Goal: Information Seeking & Learning: Check status

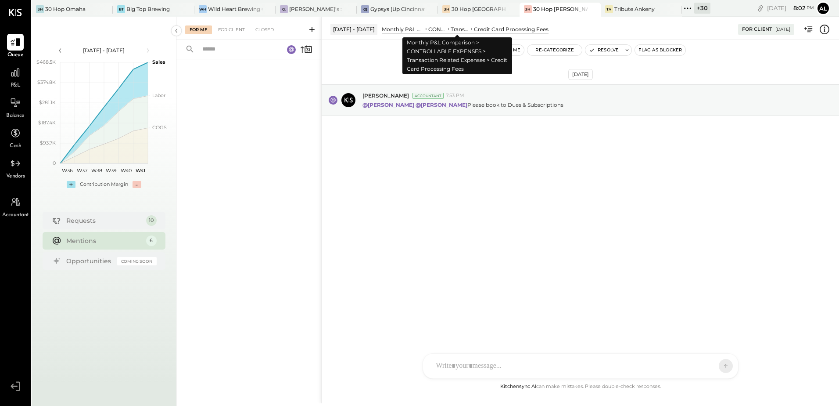
click at [462, 30] on div "Transaction Related Expenses" at bounding box center [460, 28] width 19 height 7
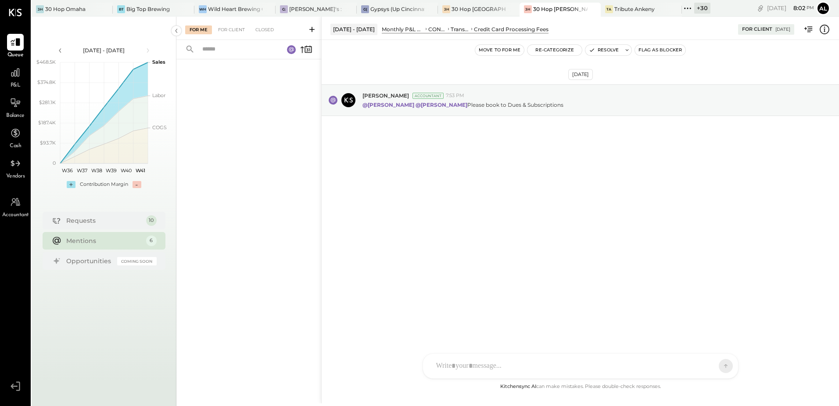
click at [494, 27] on div "Credit Card Processing Fees" at bounding box center [511, 28] width 75 height 7
click at [430, 95] on div "Accountant" at bounding box center [428, 96] width 31 height 6
click at [449, 111] on div "Margot Bloch Accountant 7:53 PM @Dhwani Solanki @Ali Mehdi Please book to Dues …" at bounding box center [581, 100] width 518 height 32
click at [487, 104] on p "@Dhwani Solanki @Ali Mehdi Please book to Dues & Subscriptions" at bounding box center [463, 104] width 201 height 7
click at [471, 106] on p "@Dhwani Solanki @Ali Mehdi Please book to Dues & Subscriptions" at bounding box center [463, 104] width 201 height 7
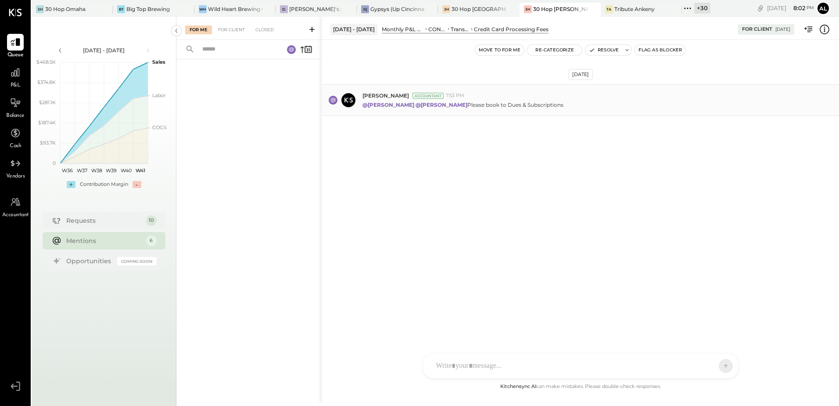
click at [334, 101] on icon at bounding box center [333, 100] width 5 height 5
click at [110, 222] on div "Requests" at bounding box center [103, 220] width 75 height 9
click at [228, 30] on div "For Client" at bounding box center [232, 29] width 36 height 9
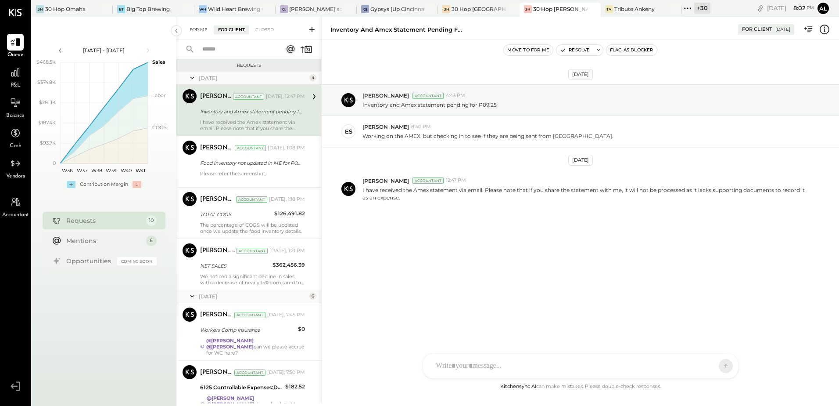
click at [205, 32] on div "For Me" at bounding box center [198, 29] width 27 height 9
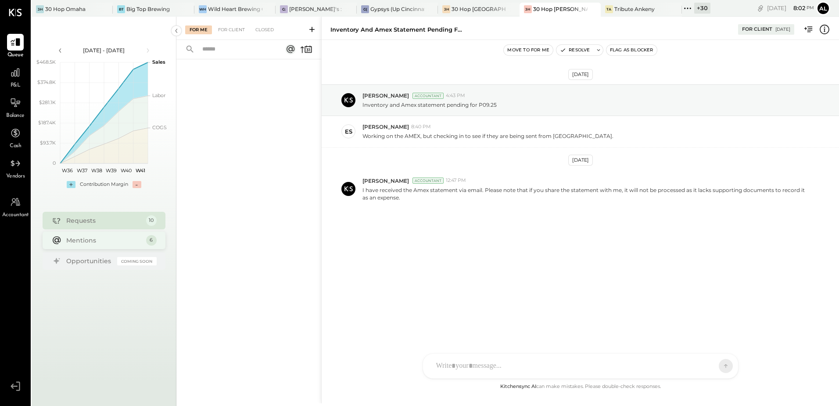
click at [100, 243] on div "Mentions" at bounding box center [103, 240] width 75 height 9
click at [232, 28] on div "For Client" at bounding box center [232, 29] width 36 height 9
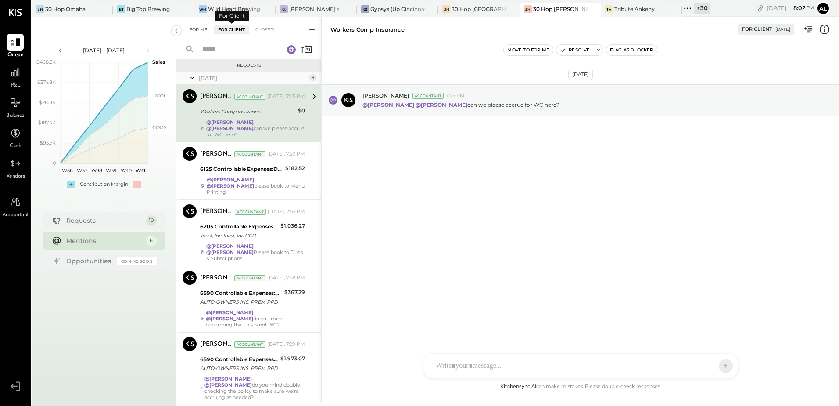
click at [195, 26] on div "For Me" at bounding box center [198, 29] width 27 height 9
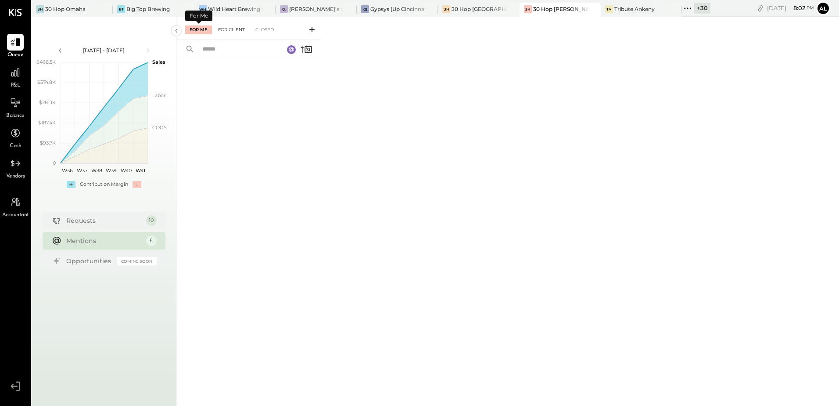
click at [231, 27] on div "For Client" at bounding box center [232, 29] width 36 height 9
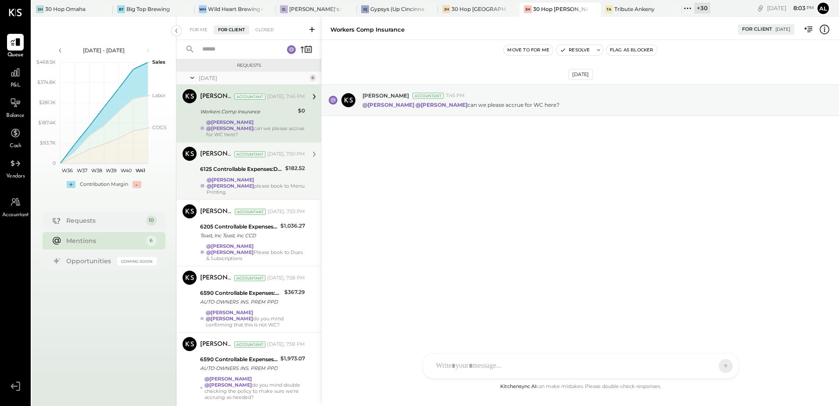
click at [226, 176] on strong "@Dhwani Solanki" at bounding box center [230, 179] width 47 height 6
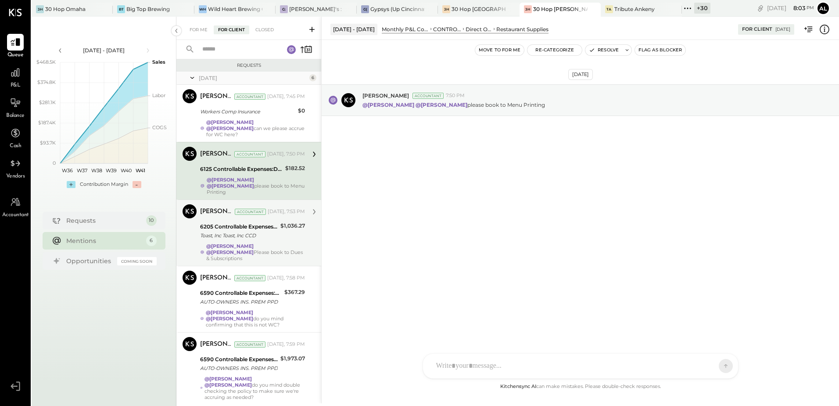
click at [231, 231] on div "Toast, Inc Toast, Inc CCD" at bounding box center [239, 235] width 78 height 9
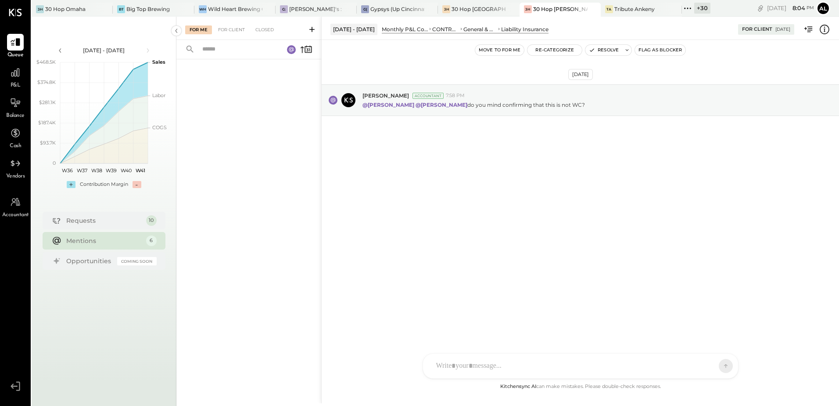
click at [464, 30] on div "General & Administrative Expenses" at bounding box center [480, 28] width 33 height 7
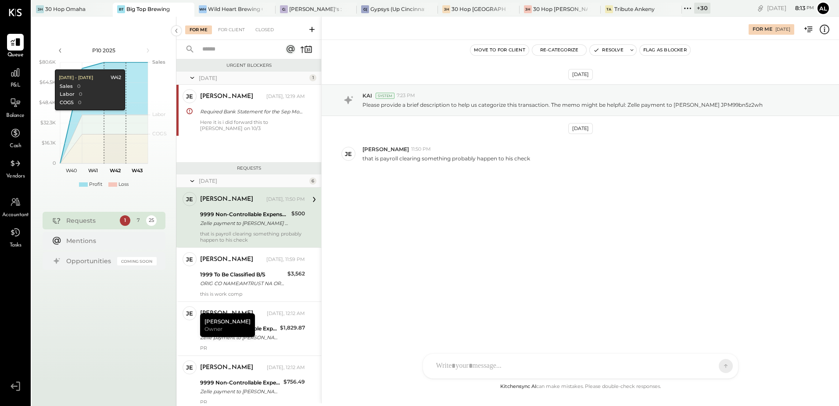
scroll to position [145, 0]
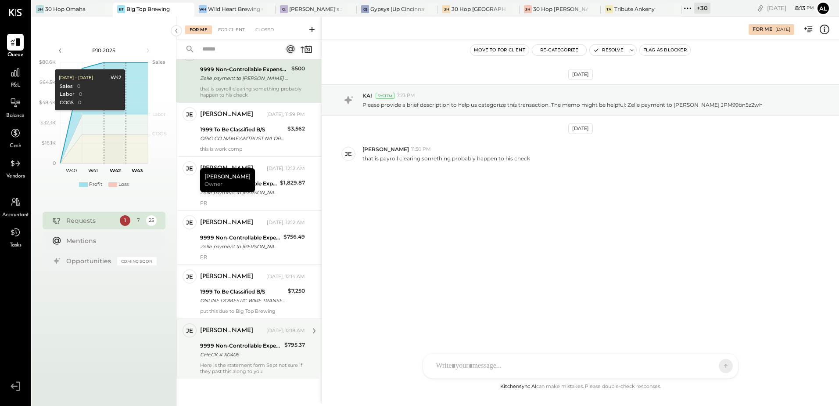
click at [225, 355] on div "CHECK # X0406" at bounding box center [241, 354] width 82 height 9
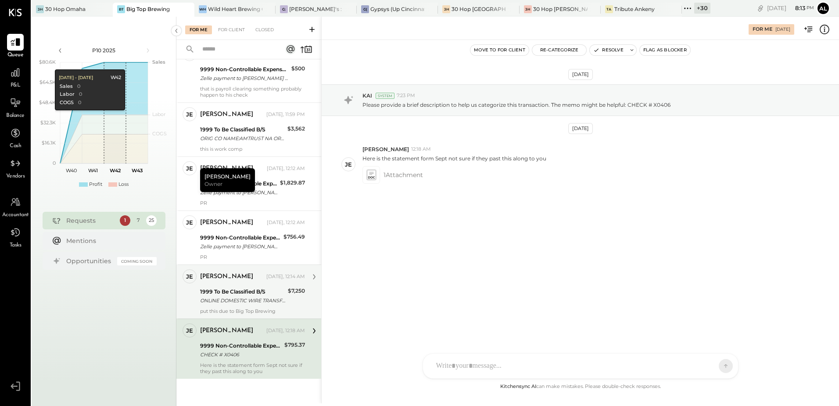
click at [240, 298] on div "ONLINE DOMESTIC WIRE TRANSFER VIA: KEY GR LAKES [PERSON_NAME]/XXXXX1039 A/C: SC…" at bounding box center [242, 300] width 85 height 9
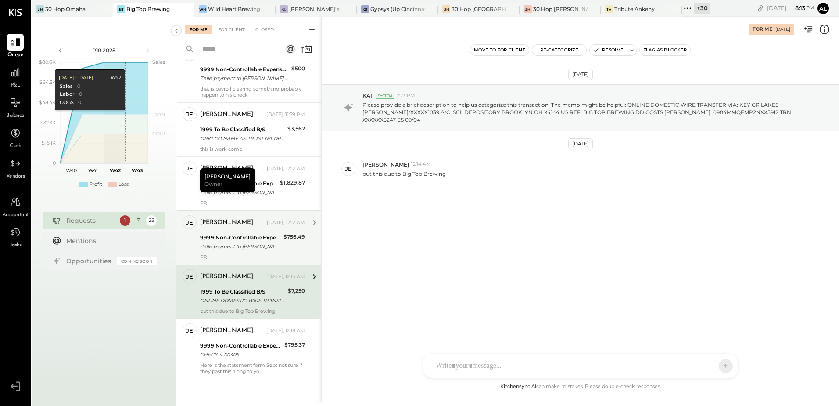
click at [240, 248] on div "Zelle payment to [PERSON_NAME] JPM99bndz75m" at bounding box center [240, 246] width 81 height 9
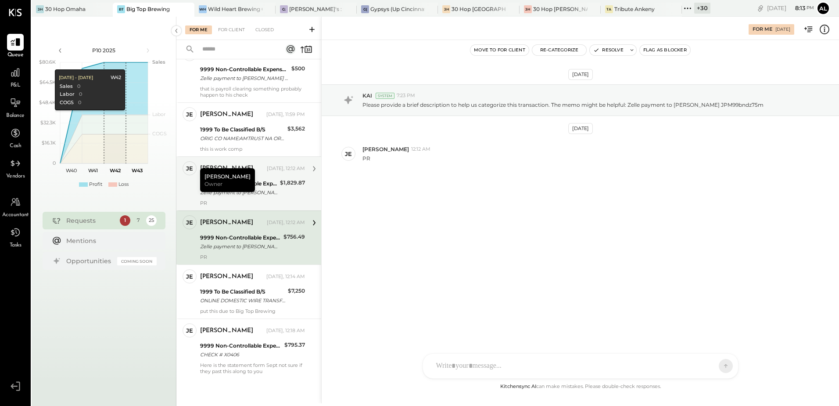
click at [247, 185] on div "9999 Non-Controllable Expenses:Other Income and Expenses:To Be Classified P&L" at bounding box center [238, 183] width 77 height 9
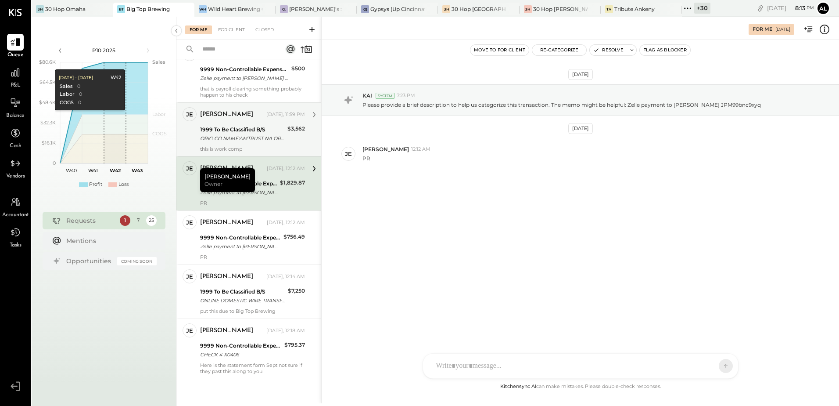
click at [238, 126] on div "1999 To Be Classified B/S" at bounding box center [242, 129] width 85 height 9
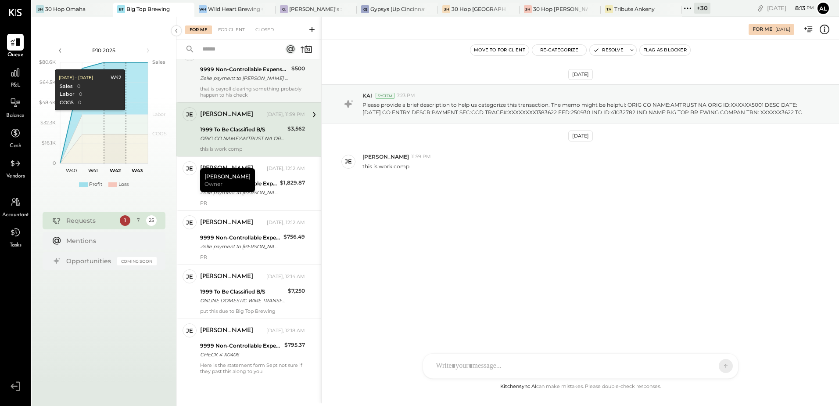
click at [237, 79] on div "Zelle payment to [PERSON_NAME] JPM99bn5z2wh" at bounding box center [244, 78] width 89 height 9
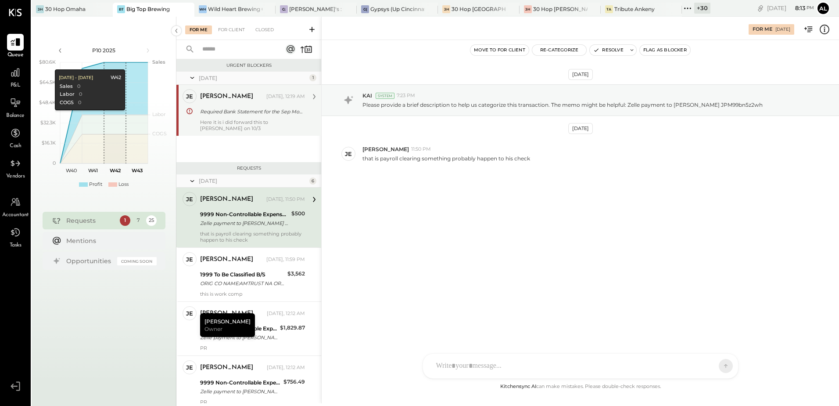
click at [230, 117] on div "jessica Yesterday, 12:19 AM Required Bank Statement for the Sep Month Here it i…" at bounding box center [252, 110] width 105 height 42
